Goal: Information Seeking & Learning: Learn about a topic

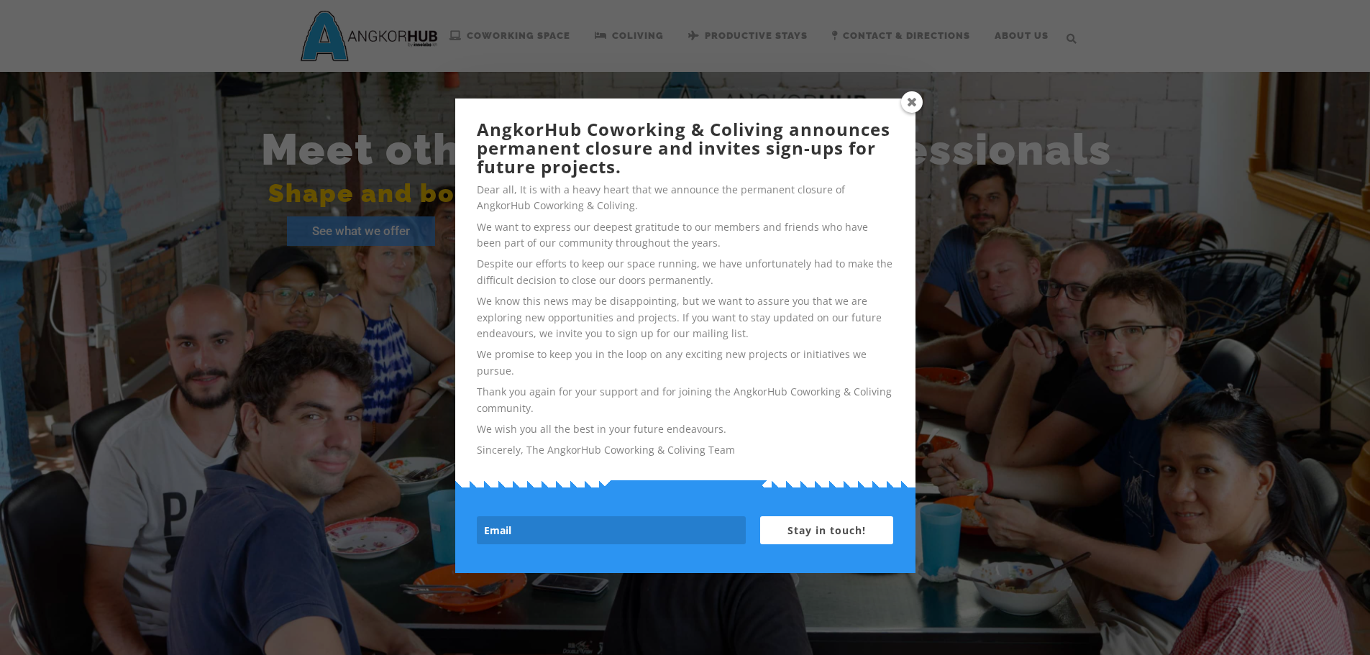
click at [918, 101] on span at bounding box center [912, 102] width 22 height 22
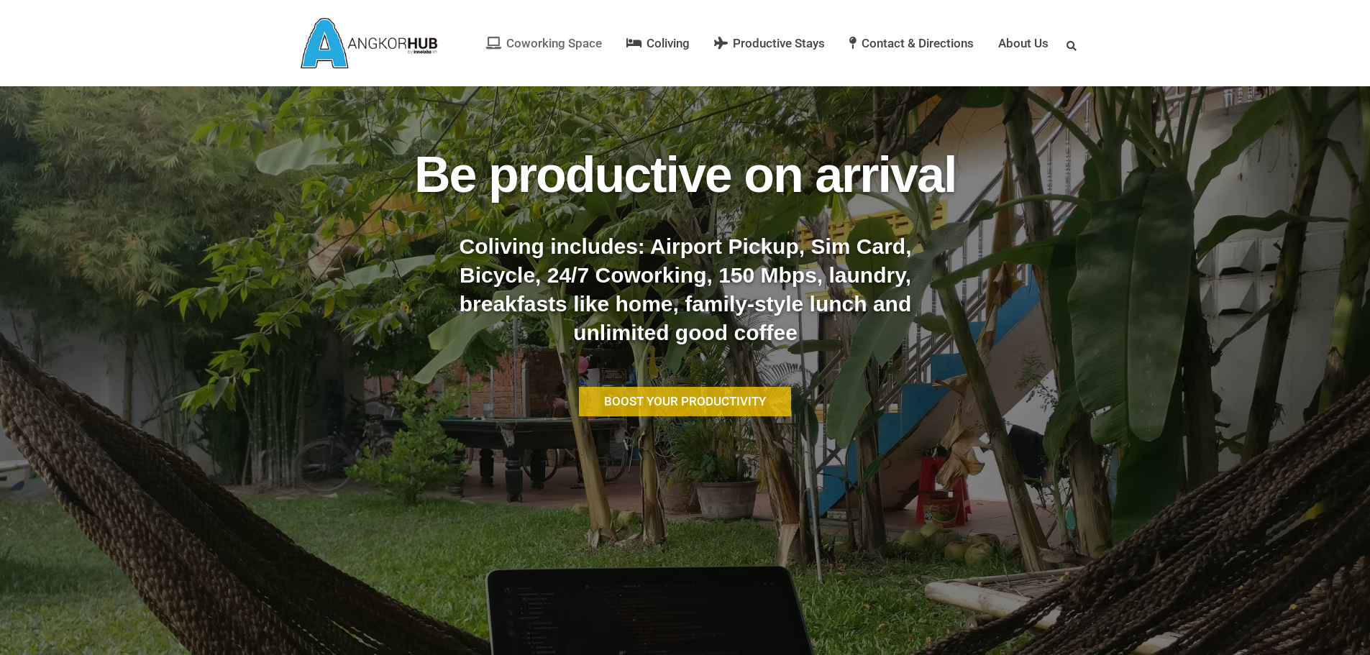
click at [523, 41] on span "Coworking Space" at bounding box center [554, 43] width 96 height 14
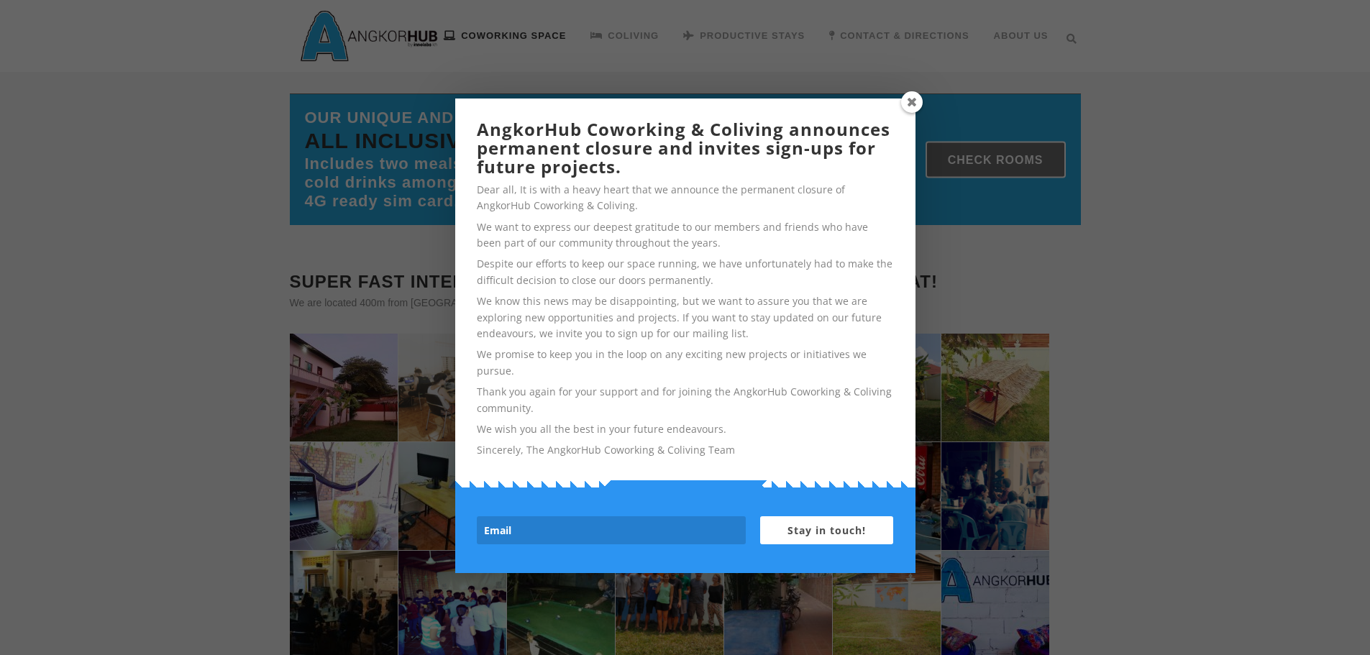
click at [914, 99] on span at bounding box center [912, 102] width 22 height 22
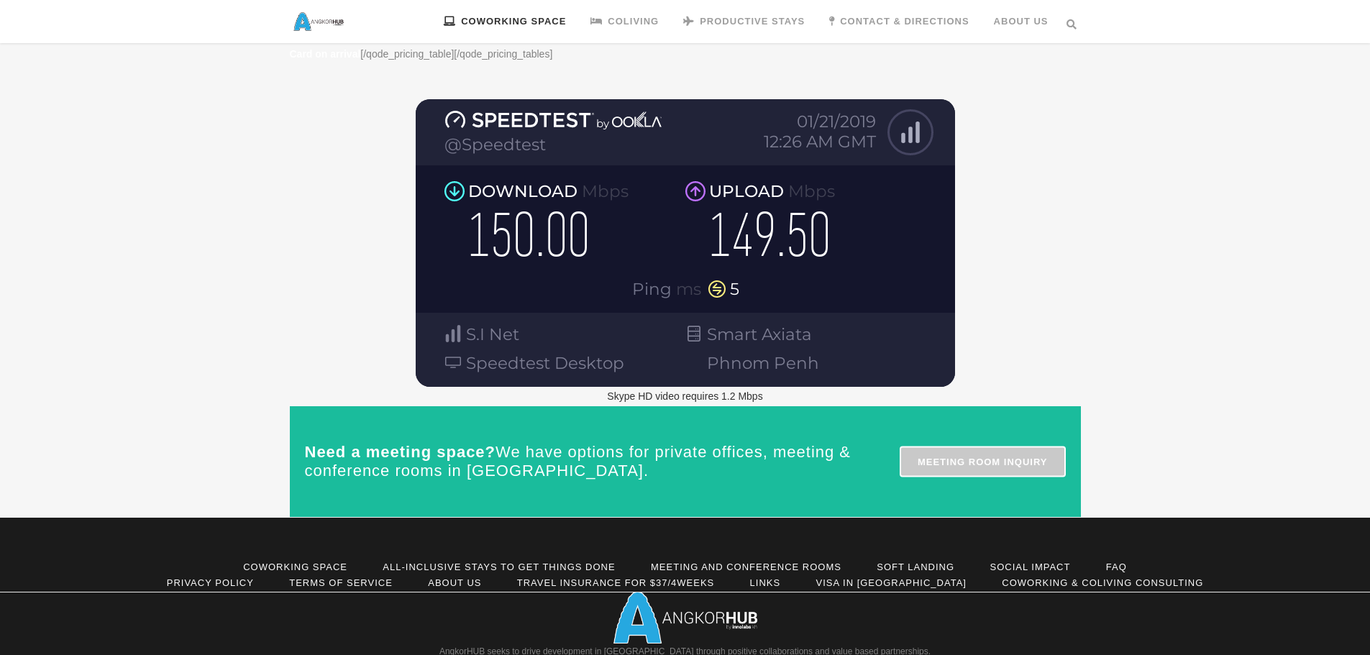
scroll to position [1746, 0]
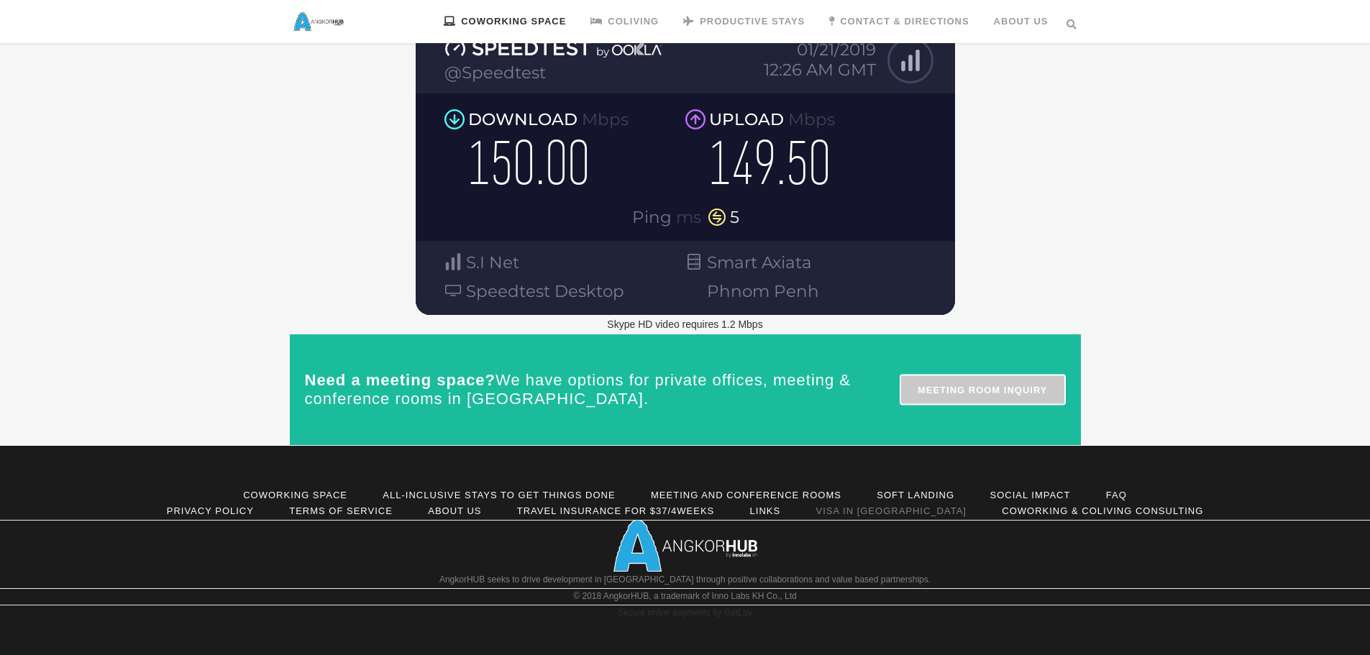
click at [863, 516] on link "Visa in [GEOGRAPHIC_DATA]" at bounding box center [891, 510] width 150 height 11
